Goal: Task Accomplishment & Management: Use online tool/utility

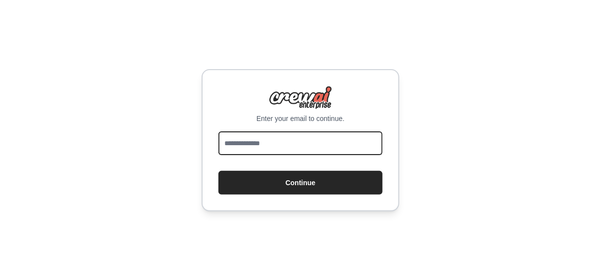
click at [235, 142] on input "email" at bounding box center [300, 143] width 164 height 24
type input "**********"
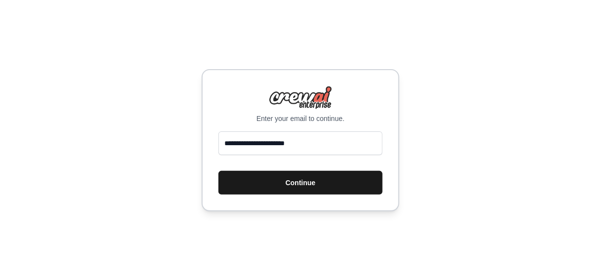
click at [250, 191] on button "Continue" at bounding box center [300, 183] width 164 height 24
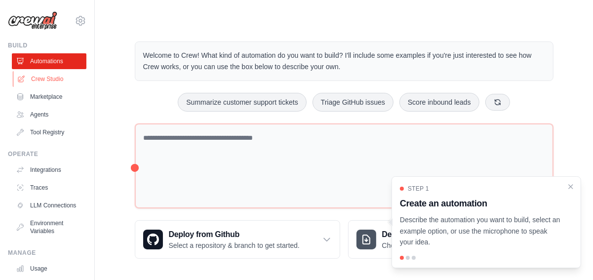
click at [47, 78] on link "Crew Studio" at bounding box center [50, 79] width 75 height 16
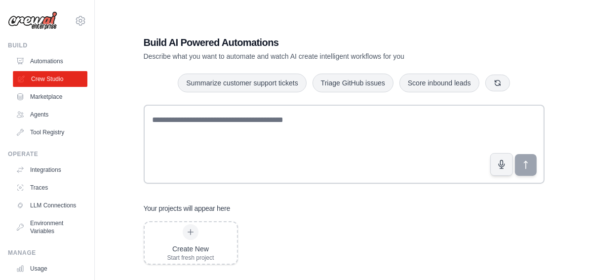
click at [35, 78] on link "Crew Studio" at bounding box center [50, 79] width 75 height 16
click at [44, 169] on link "Integrations" at bounding box center [50, 170] width 75 height 16
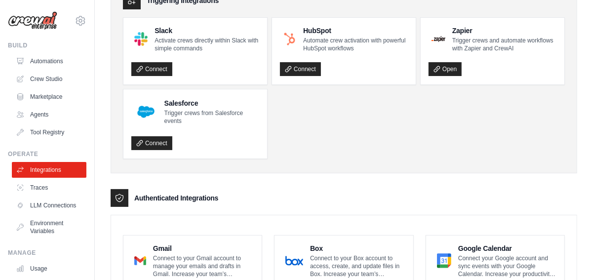
scroll to position [247, 0]
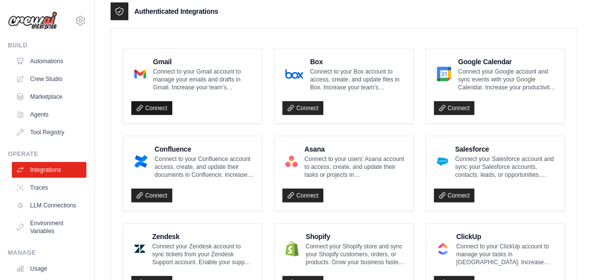
click at [145, 108] on link "Connect" at bounding box center [151, 108] width 41 height 14
click at [47, 77] on link "Crew Studio" at bounding box center [50, 79] width 75 height 16
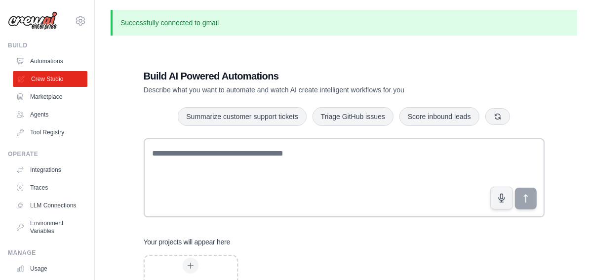
click at [42, 79] on link "Crew Studio" at bounding box center [50, 79] width 75 height 16
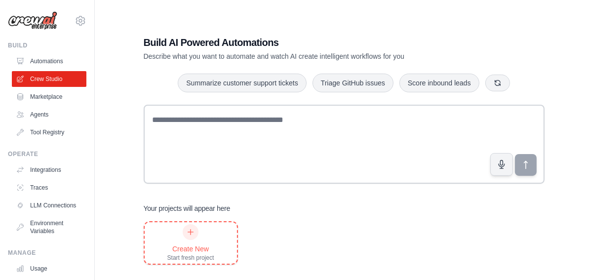
click at [194, 240] on div "Create New Start fresh project" at bounding box center [190, 243] width 47 height 38
click at [113, 83] on div "Build AI Powered Automations Describe what you want to automate and watch AI cr…" at bounding box center [344, 150] width 467 height 280
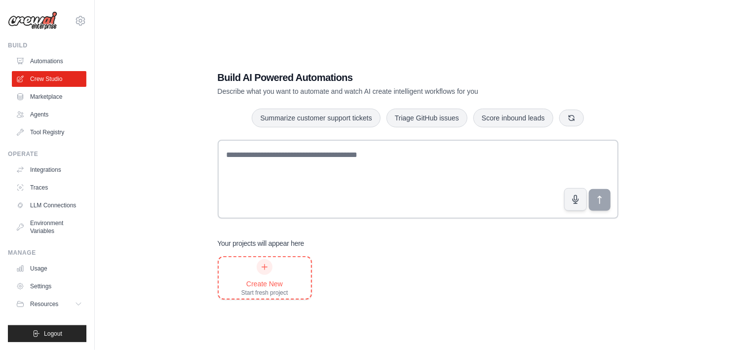
click at [272, 280] on div "Create New" at bounding box center [265, 284] width 47 height 10
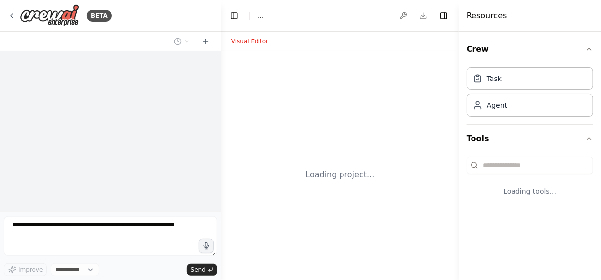
select select "****"
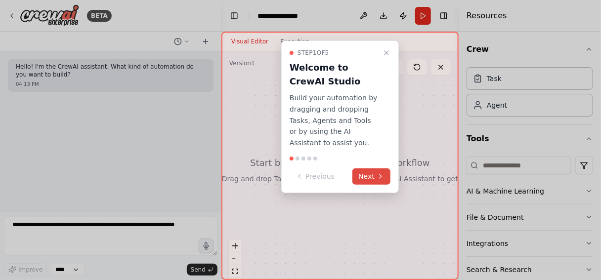
click at [365, 173] on button "Next" at bounding box center [371, 176] width 38 height 16
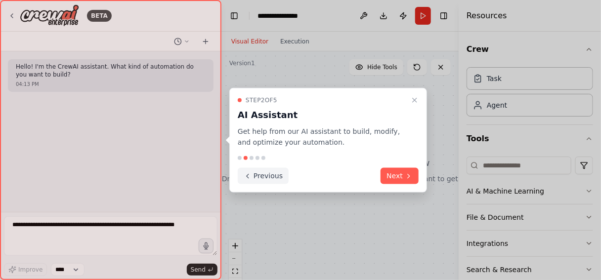
click at [270, 178] on button "Previous" at bounding box center [263, 176] width 51 height 16
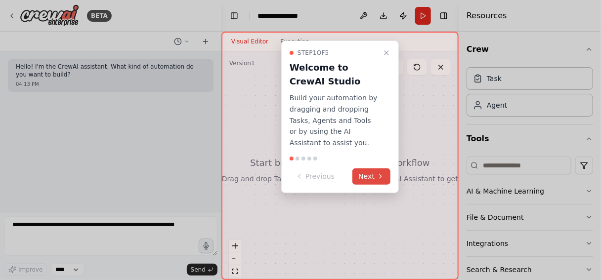
click at [372, 176] on button "Next" at bounding box center [371, 176] width 38 height 16
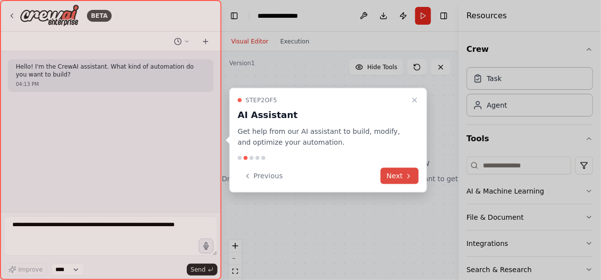
click at [404, 176] on icon at bounding box center [408, 176] width 8 height 8
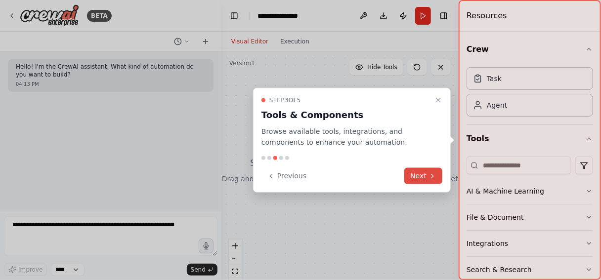
click at [425, 175] on button "Next" at bounding box center [423, 176] width 38 height 16
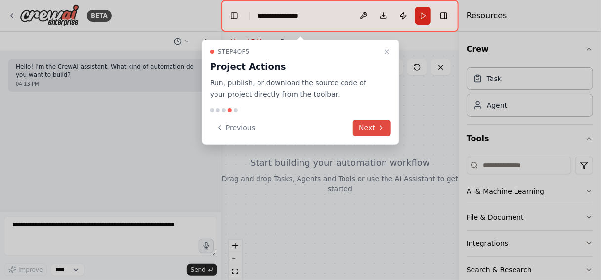
click at [370, 129] on button "Next" at bounding box center [372, 128] width 38 height 16
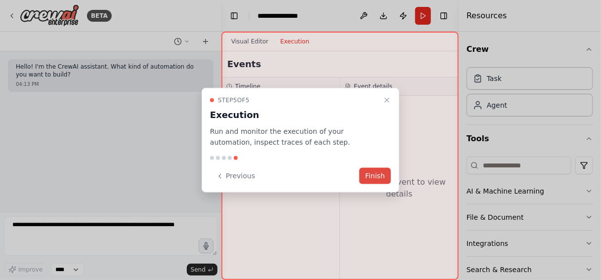
click at [379, 176] on button "Finish" at bounding box center [375, 176] width 32 height 16
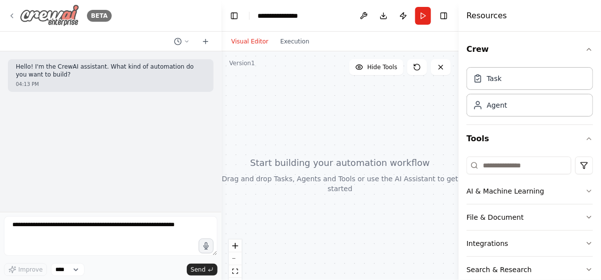
click at [8, 14] on icon at bounding box center [12, 16] width 8 height 8
